Goal: Find specific page/section: Find specific page/section

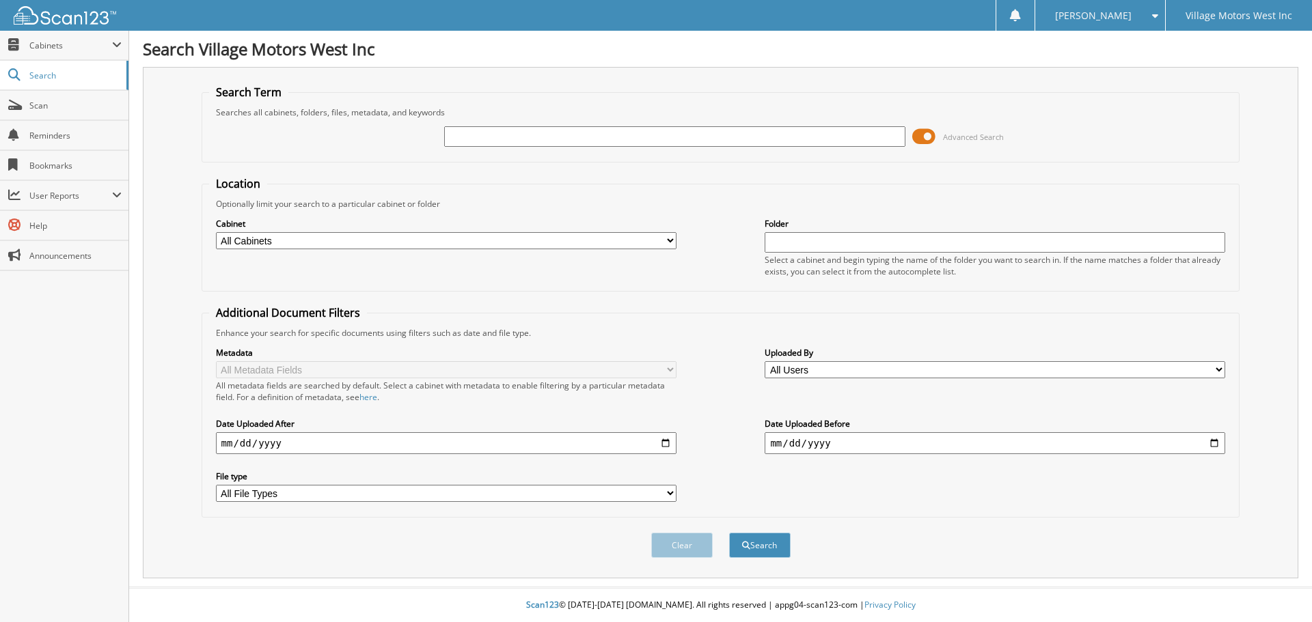
click at [509, 141] on input "text" at bounding box center [674, 136] width 460 height 20
type input "110476"
click at [729, 533] on button "Search" at bounding box center [759, 545] width 61 height 25
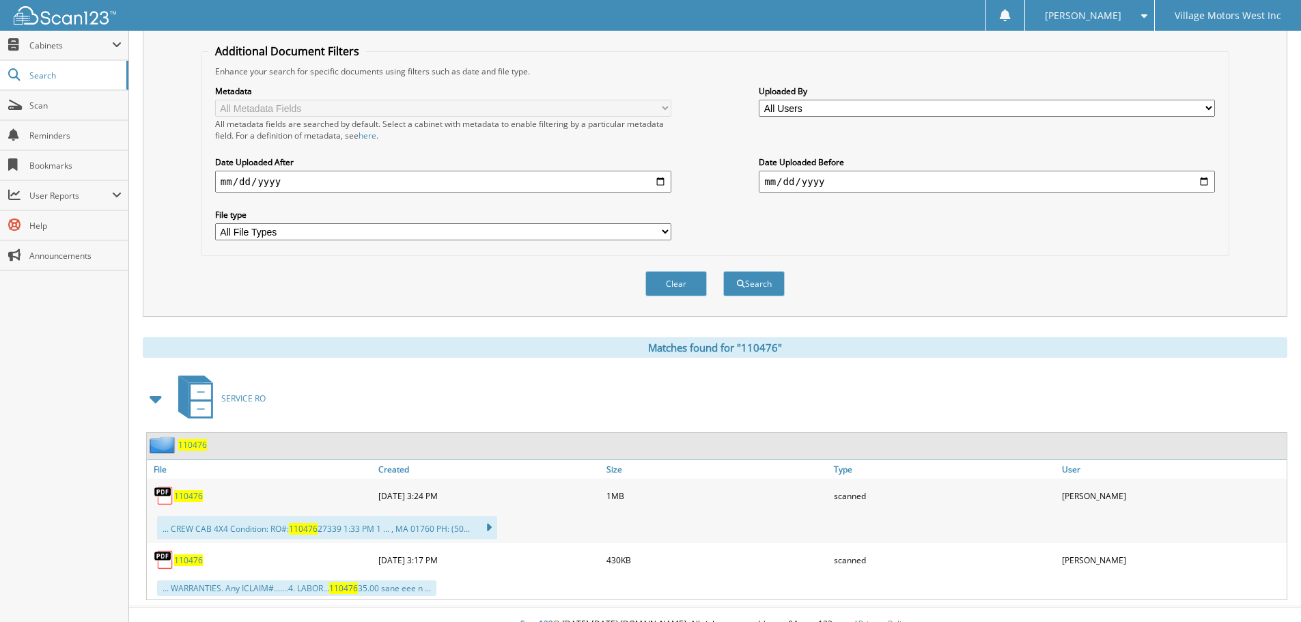
scroll to position [273, 0]
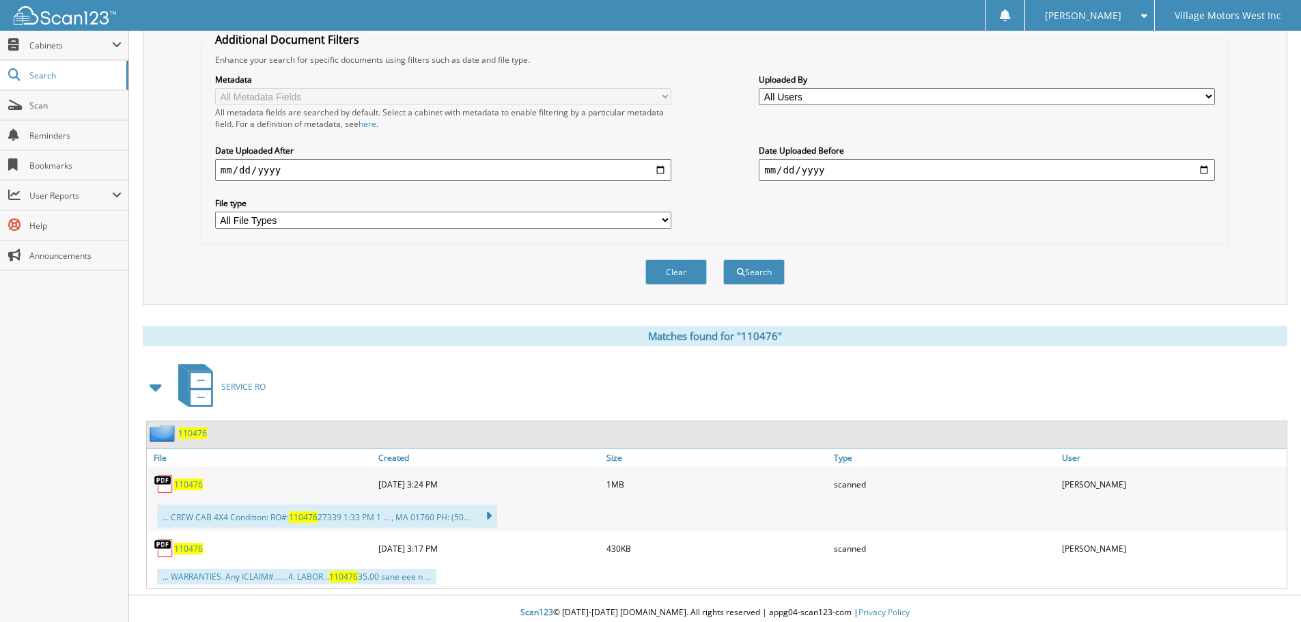
click at [198, 486] on span "110476" at bounding box center [188, 485] width 29 height 12
click at [193, 551] on span "110476" at bounding box center [188, 549] width 29 height 12
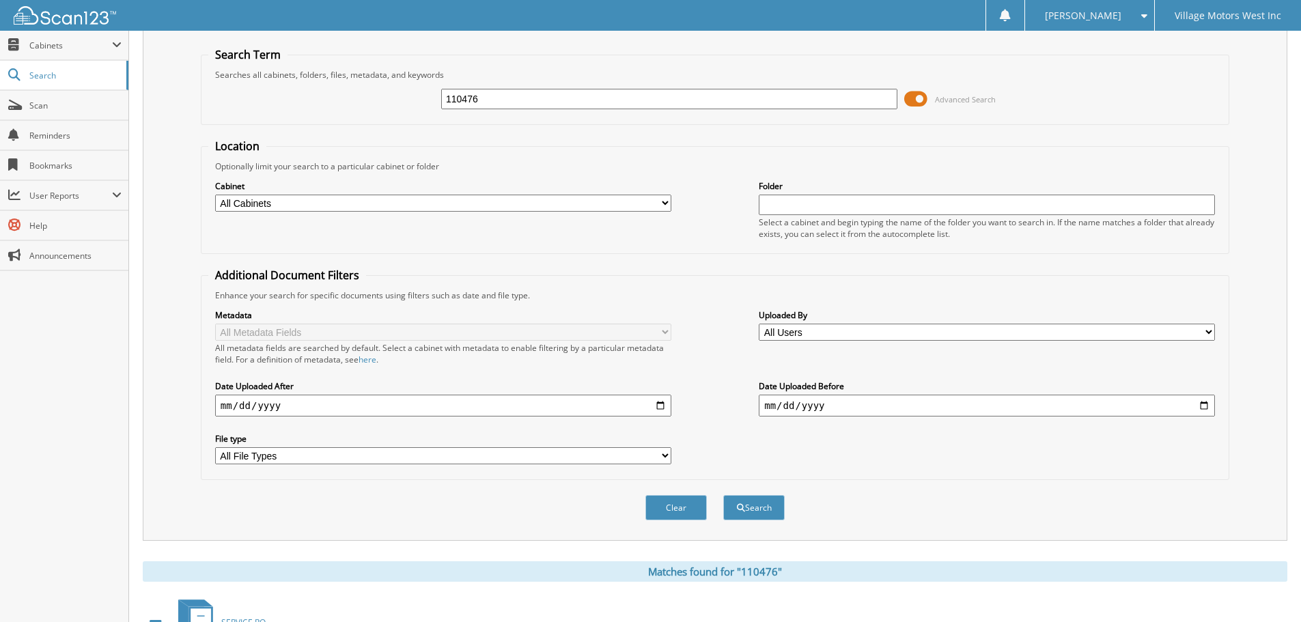
scroll to position [0, 0]
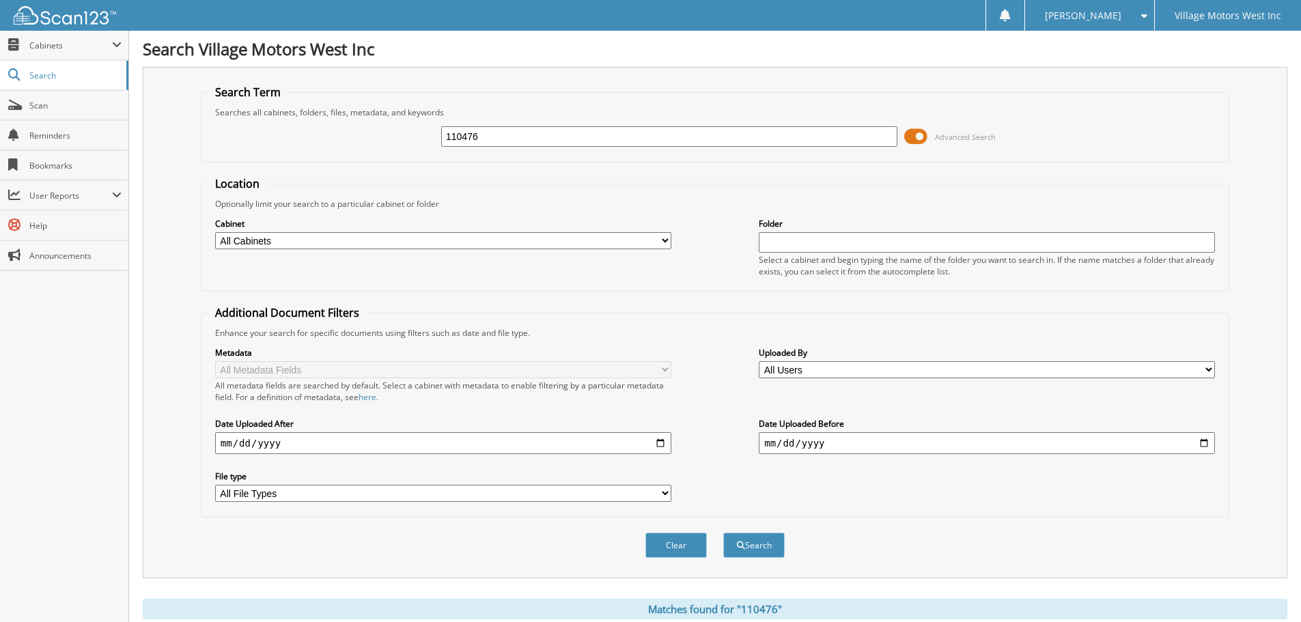
drag, startPoint x: 482, startPoint y: 135, endPoint x: 374, endPoint y: 134, distance: 108.6
click at [374, 134] on div "110476 Advanced Search" at bounding box center [715, 136] width 1014 height 37
